Goal: Transaction & Acquisition: Purchase product/service

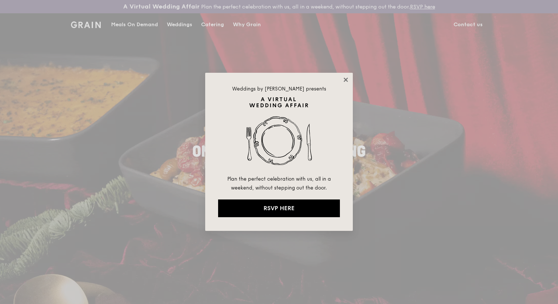
click at [345, 76] on icon at bounding box center [346, 79] width 7 height 7
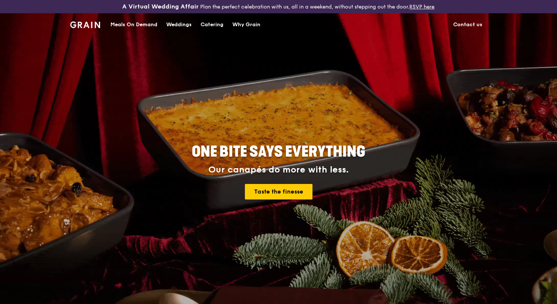
click at [212, 23] on div "Catering" at bounding box center [212, 25] width 23 height 22
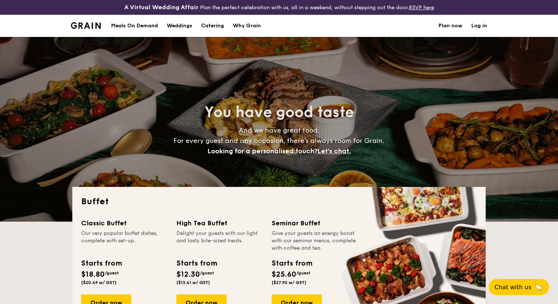
select select
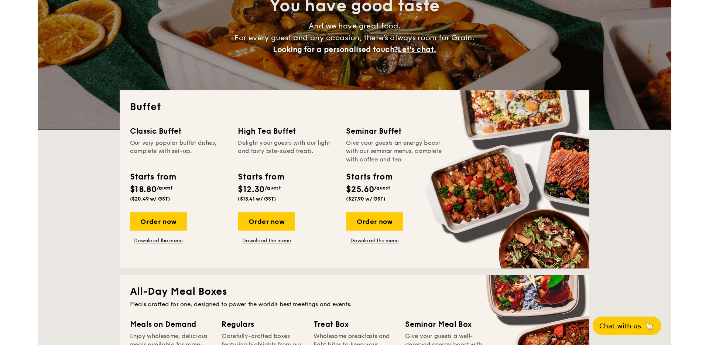
scroll to position [113, 0]
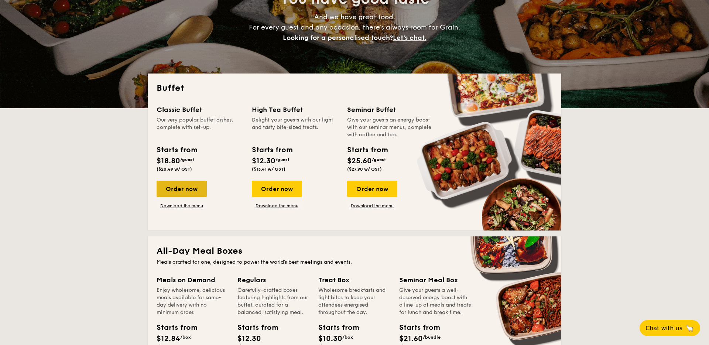
click at [193, 186] on div "Order now" at bounding box center [182, 189] width 50 height 16
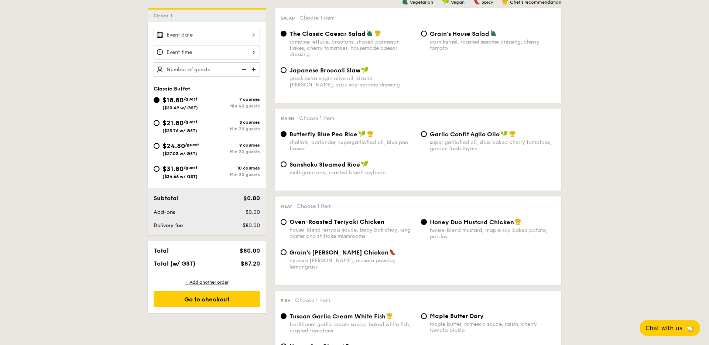
scroll to position [196, 0]
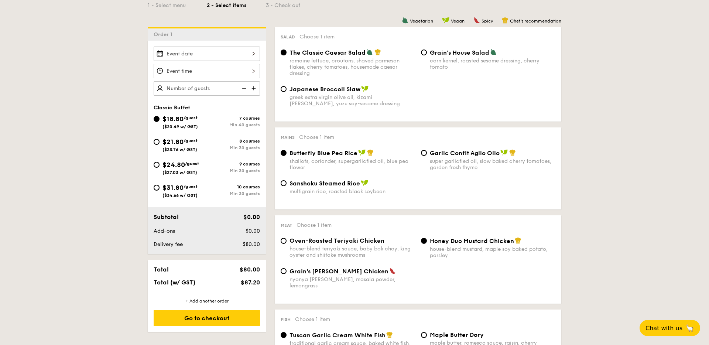
click at [188, 165] on span "/guest" at bounding box center [192, 163] width 14 height 5
click at [160, 165] on input "$24.80 /guest ($27.03 w/ GST) 9 courses Min 30 guests" at bounding box center [157, 165] width 6 height 6
radio input "true"
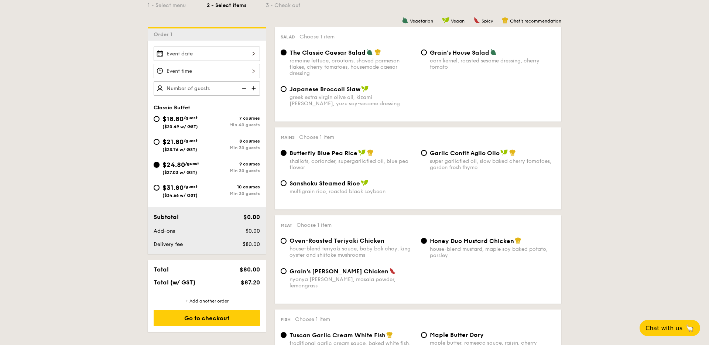
radio input "true"
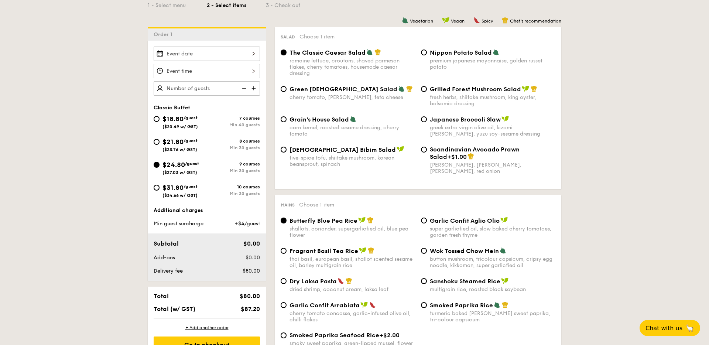
click at [255, 88] on img at bounding box center [254, 88] width 11 height 14
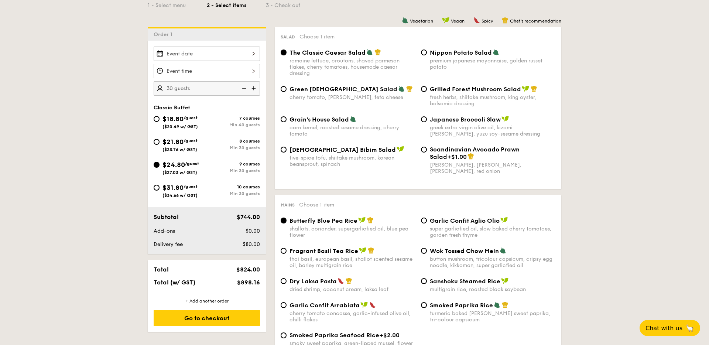
click at [255, 88] on img at bounding box center [254, 88] width 11 height 14
type input "35 guests"
click at [354, 97] on div "cherry tomato, [PERSON_NAME], feta cheese" at bounding box center [353, 97] width 126 height 6
click at [287, 92] on input "Green Goddess Salad cherry tomato, [PERSON_NAME], feta cheese" at bounding box center [284, 89] width 6 height 6
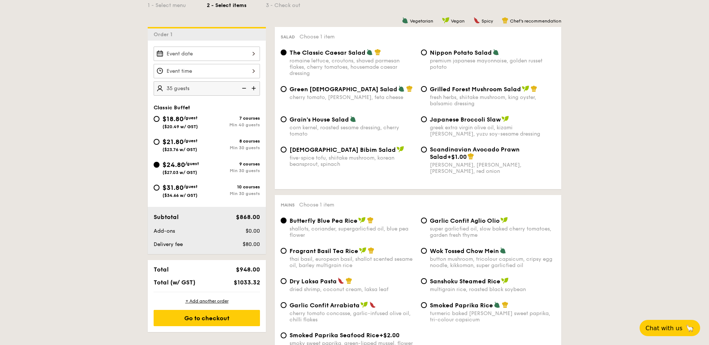
radio input "true"
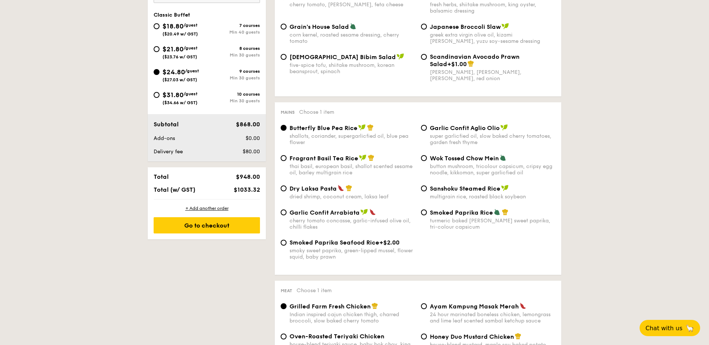
scroll to position [291, 0]
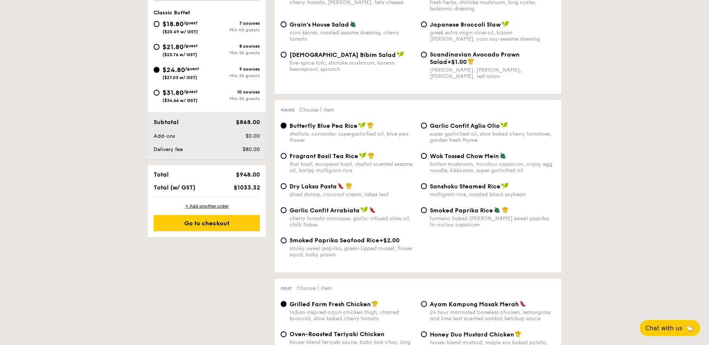
click at [354, 171] on div "thai basil, european basil, shallot scented sesame oil, barley multigrain rice" at bounding box center [353, 167] width 126 height 13
click at [287, 159] on input "Fragrant Basil Tea Rice thai basil, european basil, shallot scented sesame oil,…" at bounding box center [284, 156] width 6 height 6
radio input "true"
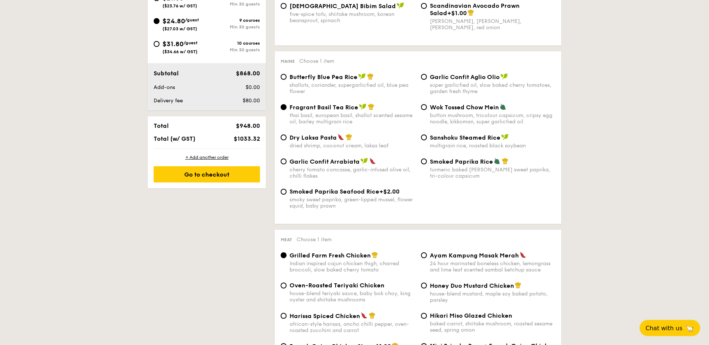
scroll to position [436, 0]
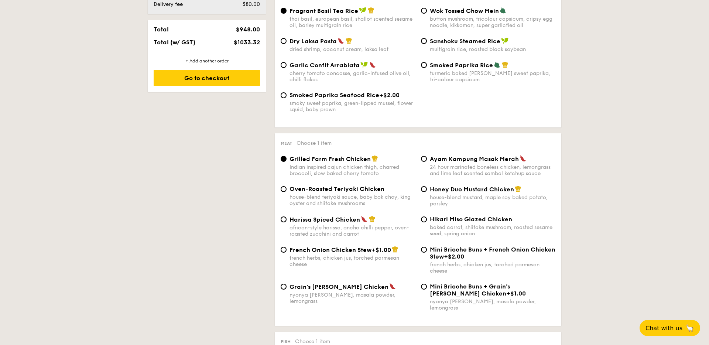
click at [438, 192] on span "Honey Duo Mustard Chicken" at bounding box center [472, 189] width 84 height 7
click at [427, 192] on input "Honey Duo Mustard Chicken house-blend mustard, maple soy baked potato, parsley" at bounding box center [424, 189] width 6 height 6
radio input "true"
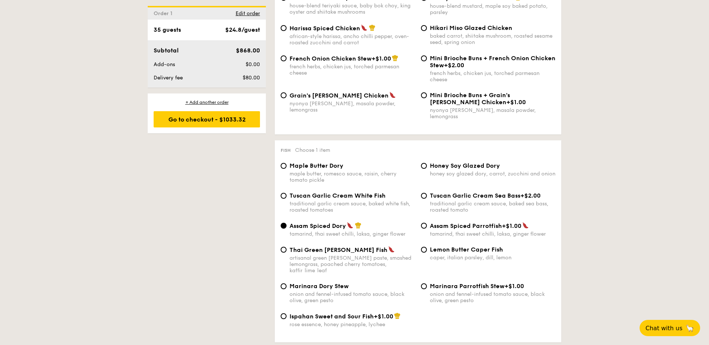
scroll to position [681, 0]
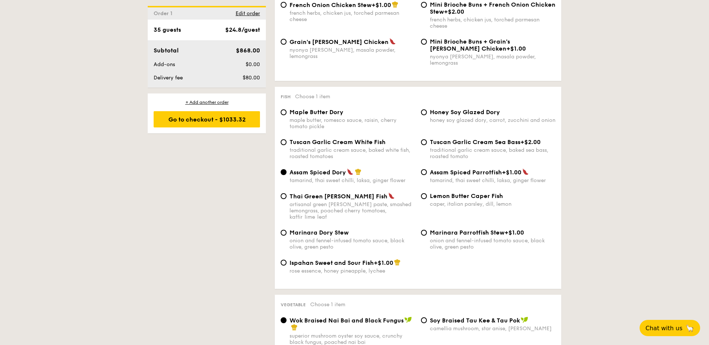
click at [445, 201] on div "caper, italian parsley, dill, lemon" at bounding box center [493, 204] width 126 height 6
click at [427, 197] on input "Lemon Butter Caper Fish caper, italian parsley, dill, lemon" at bounding box center [424, 196] width 6 height 6
radio input "true"
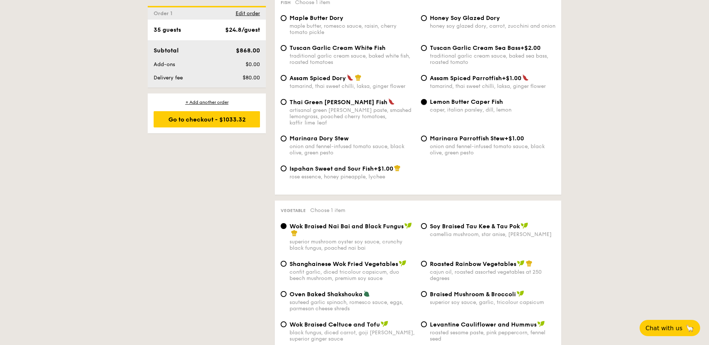
scroll to position [884, 0]
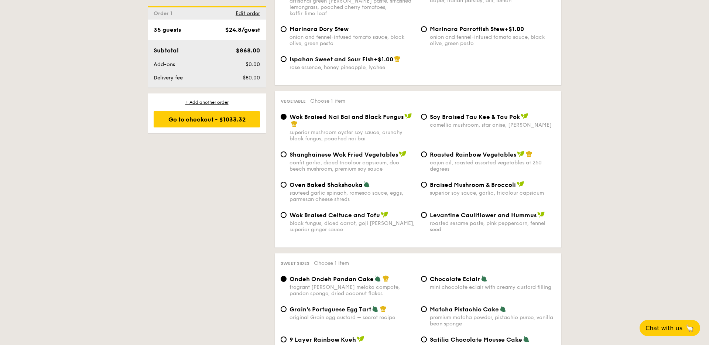
click at [379, 211] on div "Wok Braised Celtuce and Tofu" at bounding box center [353, 214] width 126 height 7
click at [287, 212] on input "Wok Braised Celtuce and Tofu black fungus, diced carrot, goji berry, superior g…" at bounding box center [284, 215] width 6 height 6
radio input "true"
click at [524, 212] on span "Levantine Cauliflower and Hummus" at bounding box center [483, 215] width 107 height 7
click at [427, 212] on input "Levantine Cauliflower and Hummus roasted sesame paste, pink peppercorn, fennel …" at bounding box center [424, 215] width 6 height 6
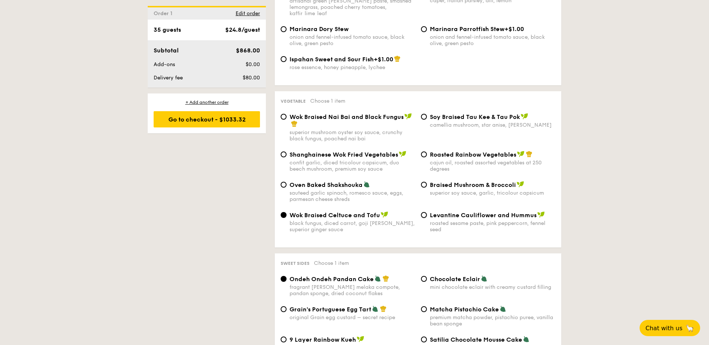
radio input "true"
click at [501, 160] on div "cajun oil, roasted assorted vegetables at 250 degrees" at bounding box center [493, 166] width 126 height 13
click at [427, 151] on input "Roasted Rainbow Vegetables cajun oil, roasted assorted vegetables at 250 degrees" at bounding box center [424, 154] width 6 height 6
radio input "true"
click at [485, 122] on div "camellia mushroom, star anise, [PERSON_NAME]" at bounding box center [493, 125] width 126 height 6
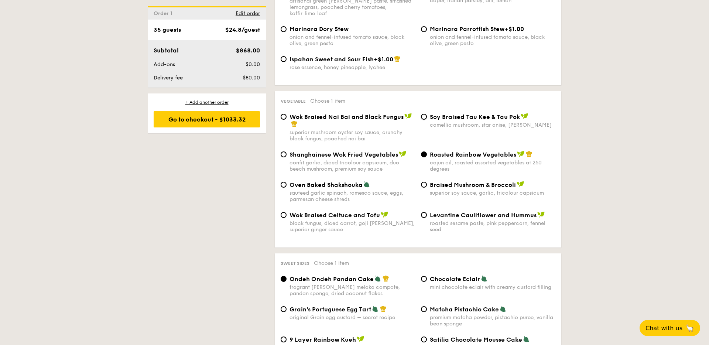
click at [427, 114] on input "⁠Soy Braised Tau Kee & Tau Pok camellia mushroom, star anise, goji [PERSON_NAME]" at bounding box center [424, 117] width 6 height 6
radio input "true"
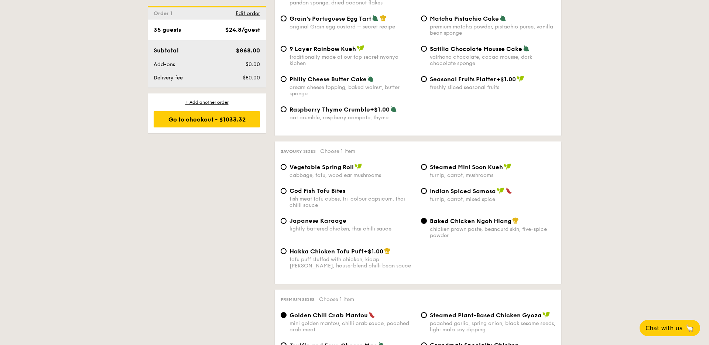
scroll to position [1267, 0]
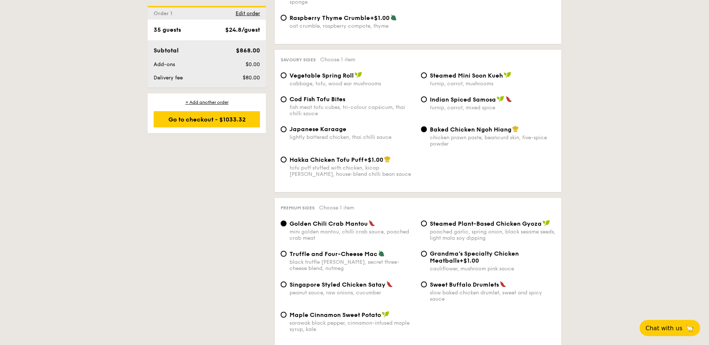
click at [367, 250] on span "Truffle and Four-Cheese Mac" at bounding box center [334, 253] width 88 height 7
click at [287, 251] on input "Truffle and Four-Cheese Mac black truffle [PERSON_NAME], secret three-cheese bl…" at bounding box center [284, 254] width 6 height 6
radio input "true"
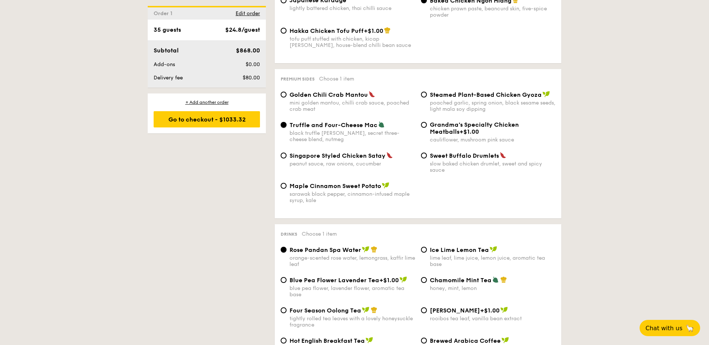
scroll to position [1367, 0]
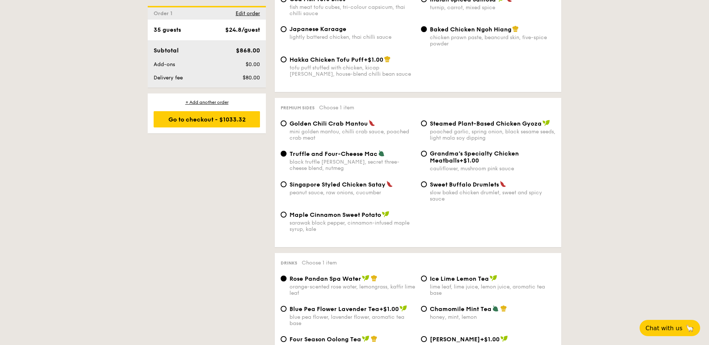
click at [455, 189] on div "slow baked chicken drumlet, sweet and spicy sauce" at bounding box center [493, 195] width 126 height 13
click at [427, 185] on input "Sweet Buffalo Drumlets slow baked chicken drumlet, sweet and spicy sauce" at bounding box center [424, 184] width 6 height 6
radio input "true"
click at [446, 150] on span "Grandma's Specialty Chicken Meatballs" at bounding box center [474, 157] width 89 height 14
click at [427, 151] on input "Grandma's Specialty Chicken Meatballs +$1.00 cauliflower, mushroom pink sauce" at bounding box center [424, 154] width 6 height 6
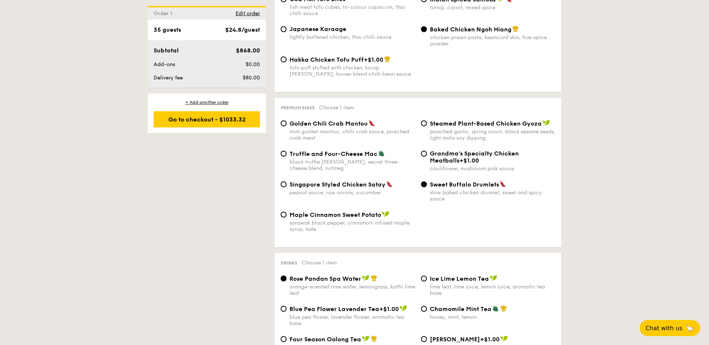
radio input "true"
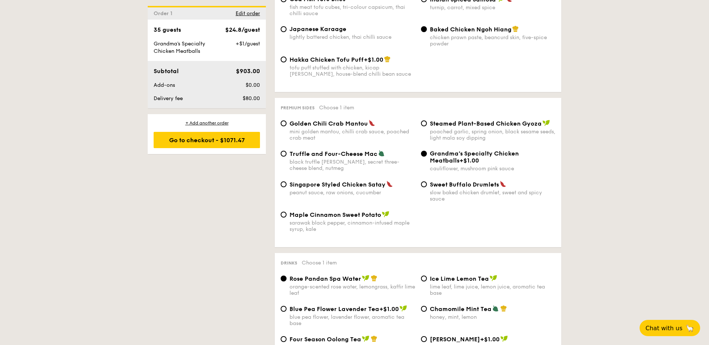
click at [366, 181] on span "Singapore Styled Chicken Satay" at bounding box center [338, 184] width 96 height 7
click at [287, 181] on input "Singapore Styled Chicken Satay peanut sauce, raw onions, cucumber" at bounding box center [284, 184] width 6 height 6
radio input "true"
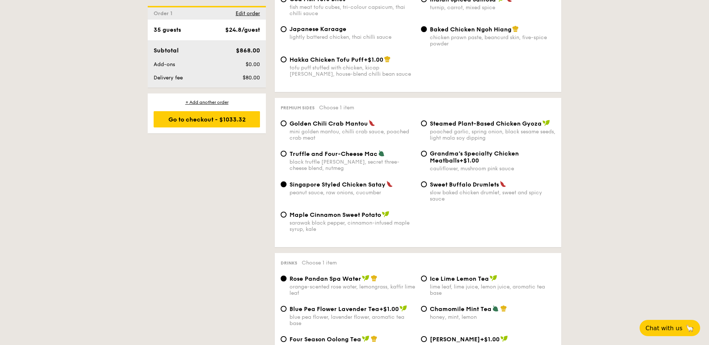
click at [480, 150] on div "Grandma's Specialty Chicken Meatballs +$1.00" at bounding box center [493, 157] width 126 height 14
click at [427, 151] on input "Grandma's Specialty Chicken Meatballs +$1.00 cauliflower, mushroom pink sauce" at bounding box center [424, 154] width 6 height 6
radio input "true"
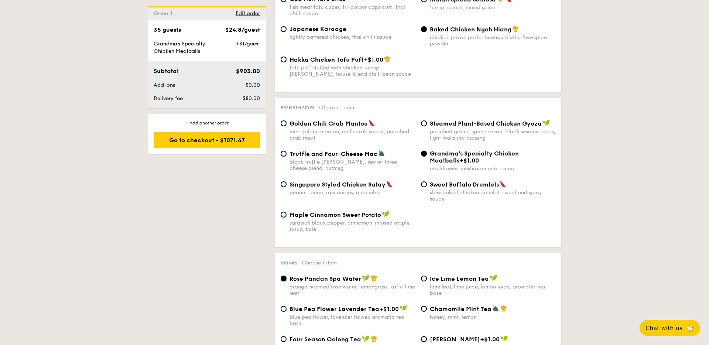
click at [367, 181] on span "Singapore Styled Chicken Satay" at bounding box center [338, 184] width 96 height 7
click at [287, 181] on input "Singapore Styled Chicken Satay peanut sauce, raw onions, cucumber" at bounding box center [284, 184] width 6 height 6
radio input "true"
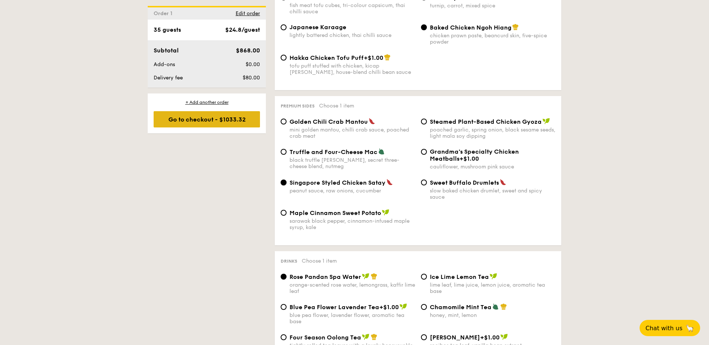
scroll to position [1469, 0]
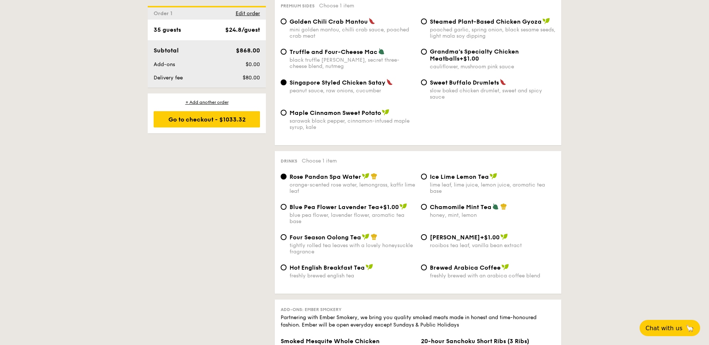
click at [293, 242] on div "tightly rolled tea leaves with a lovely honeysuckle fragrance" at bounding box center [353, 248] width 126 height 13
click at [287, 240] on input "Four Season Oolong Tea tightly rolled tea leaves with a lovely honeysuckle frag…" at bounding box center [284, 237] width 6 height 6
radio input "true"
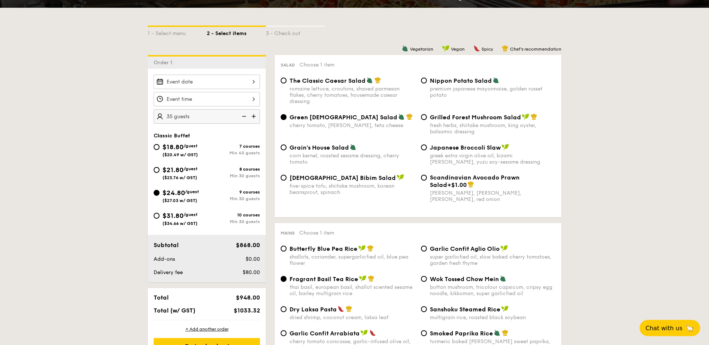
scroll to position [182, 0]
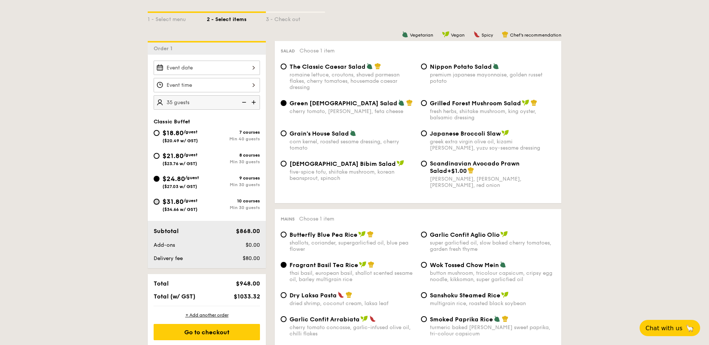
click at [157, 201] on input "$31.80 /guest ($34.66 w/ GST) 10 courses Min 30 guests" at bounding box center [157, 202] width 6 height 6
radio input "true"
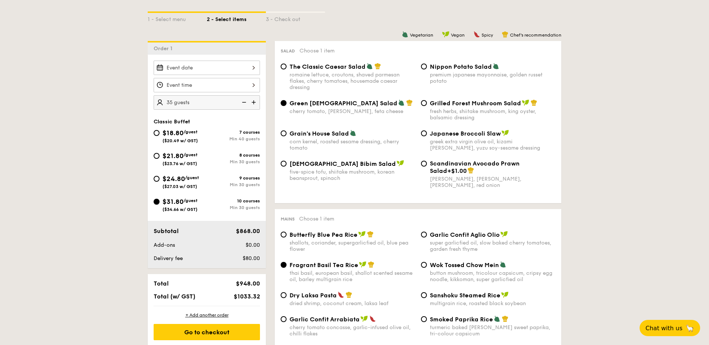
radio input "true"
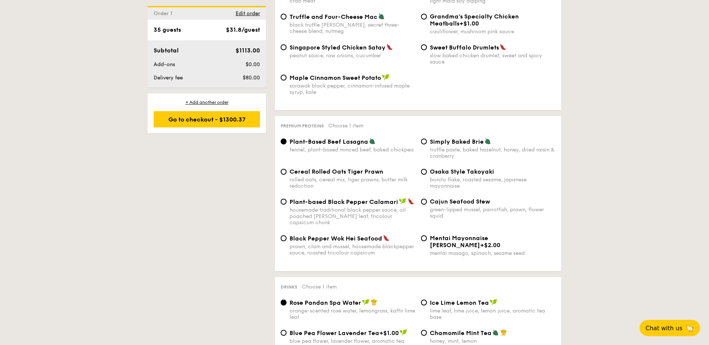
scroll to position [1426, 0]
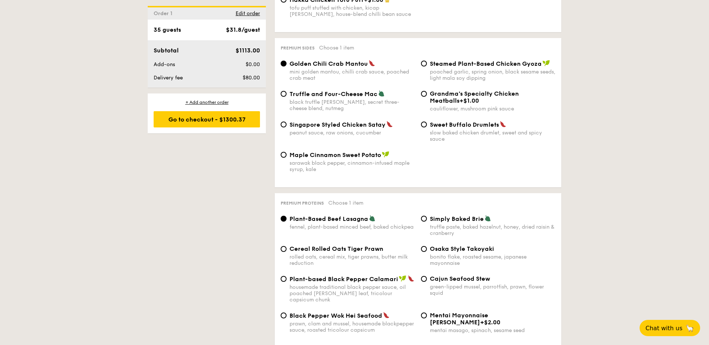
click at [299, 275] on span "Plant-based Black Pepper Calamari" at bounding box center [344, 278] width 109 height 7
click at [287, 276] on input "Plant-based Black Pepper Calamari housemade traditional black pepper sauce, oil…" at bounding box center [284, 279] width 6 height 6
radio input "true"
click at [314, 304] on span "Black Pepper Wok Hei Seafood" at bounding box center [336, 315] width 93 height 7
click at [287, 304] on input "Black Pepper Wok Hei Seafood prawn, clam and mussel, housemade blackpepper sauc…" at bounding box center [284, 315] width 6 height 6
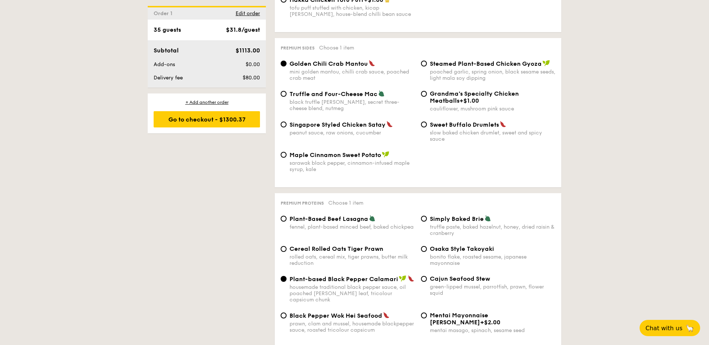
radio input "true"
click at [448, 275] on span "Cajun Seafood Stew" at bounding box center [460, 278] width 60 height 7
click at [427, 276] on input "Cajun Seafood Stew green-lipped mussel, parrotfish, prawn, flower squid" at bounding box center [424, 279] width 6 height 6
radio input "true"
click at [456, 254] on div "bonito flake, roasted sesame, japanese mayonnaise" at bounding box center [493, 260] width 126 height 13
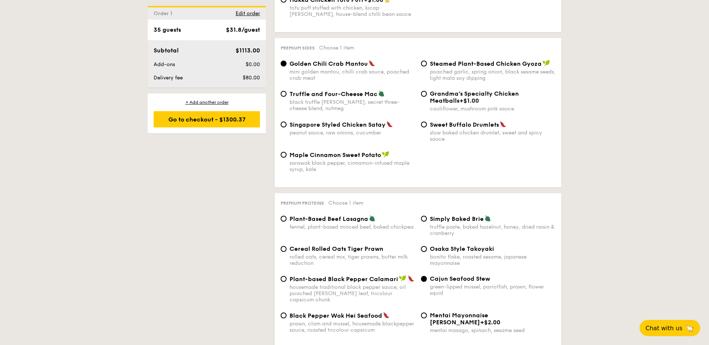
click at [427, 246] on input "Osaka Style Takoyaki bonito flake, roasted sesame, japanese mayonnaise" at bounding box center [424, 249] width 6 height 6
radio input "true"
click at [452, 224] on div "truffle paste, baked hazelnut, honey, dried raisin & cranberry" at bounding box center [493, 230] width 126 height 13
click at [427, 216] on input "Simply Baked Brie truffle paste, baked hazelnut, honey, dried raisin & cranberry" at bounding box center [424, 219] width 6 height 6
radio input "true"
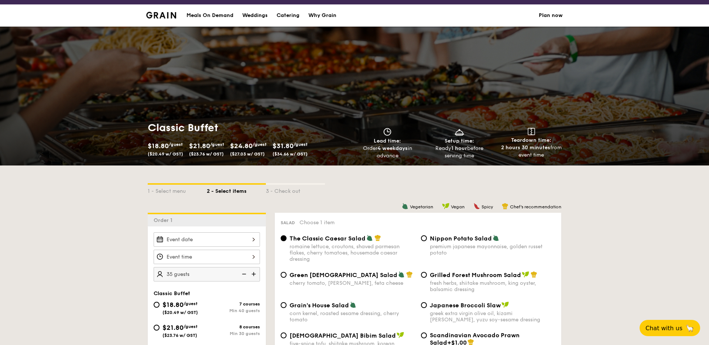
scroll to position [0, 0]
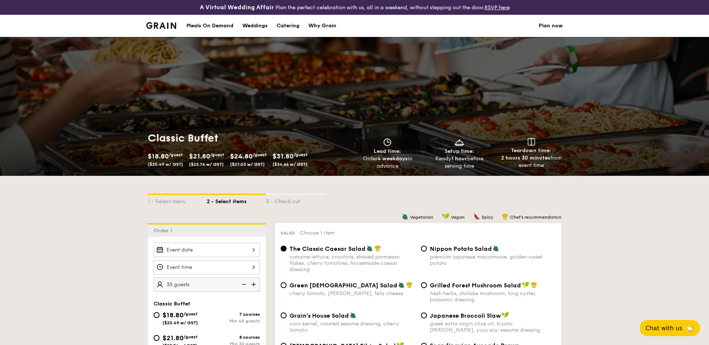
click at [249, 27] on div "Weddings" at bounding box center [254, 26] width 25 height 22
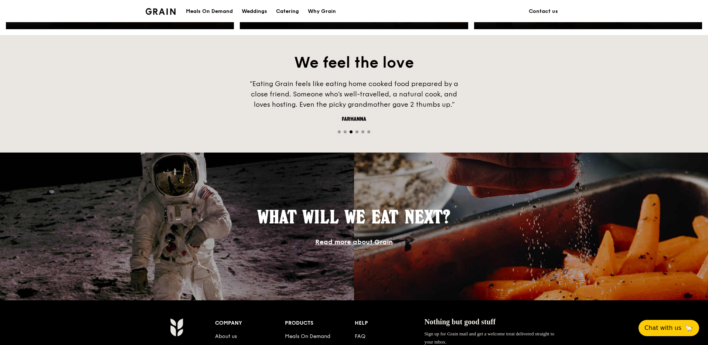
scroll to position [375, 0]
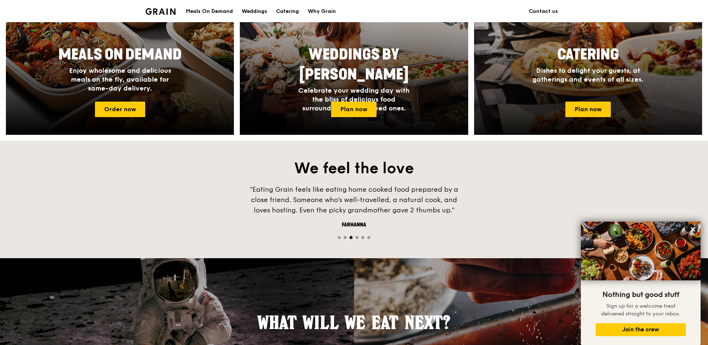
click at [597, 66] on span "Dishes to delight your guests, at gatherings and events of all sizes." at bounding box center [587, 74] width 111 height 17
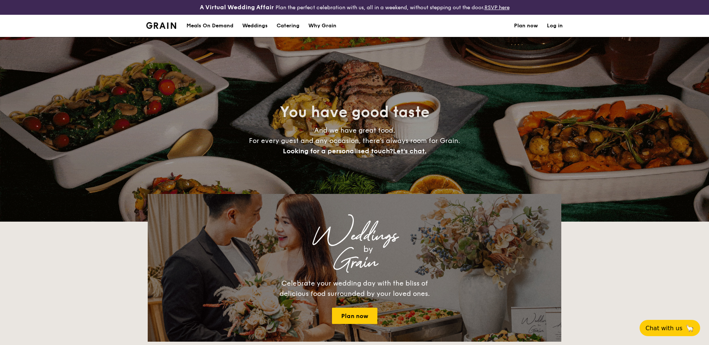
select select
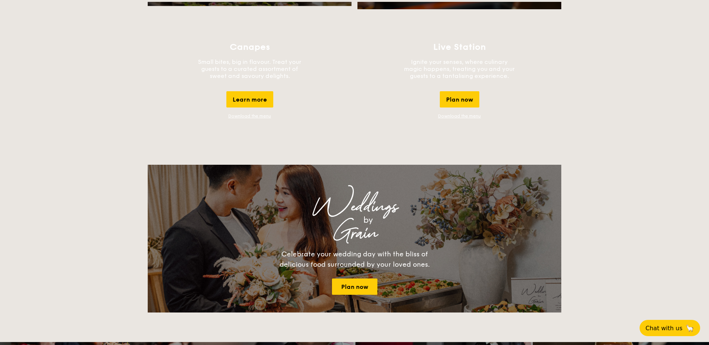
scroll to position [684, 0]
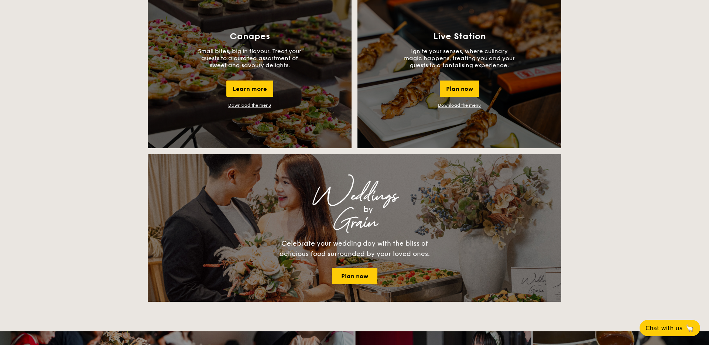
click at [448, 105] on link "Download the menu" at bounding box center [459, 105] width 43 height 5
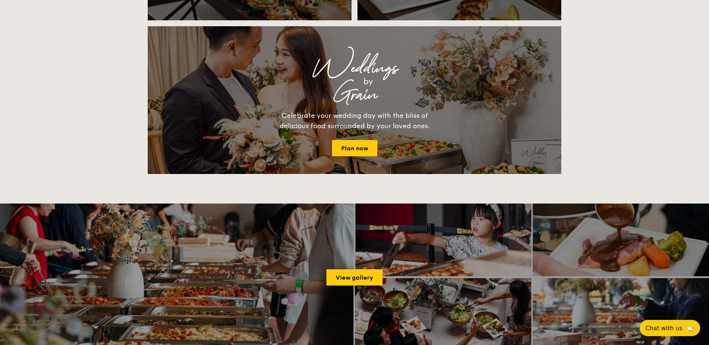
scroll to position [813, 0]
